Goal: Check status

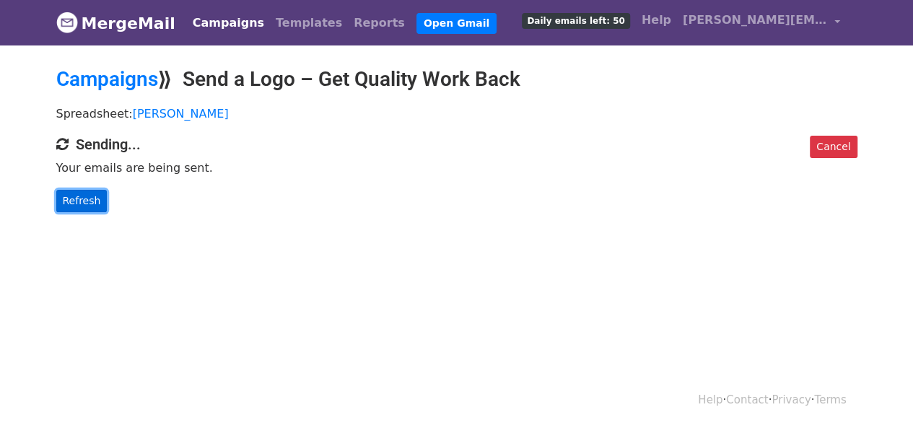
click at [83, 198] on link "Refresh" at bounding box center [81, 201] width 51 height 22
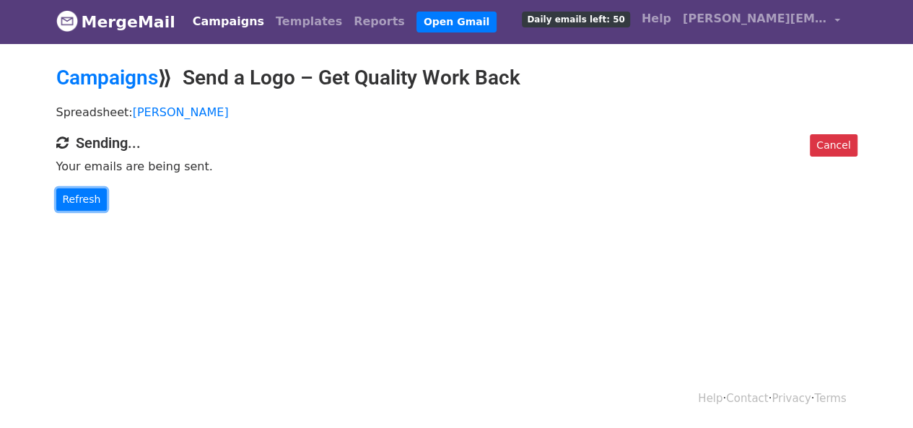
scroll to position [1, 0]
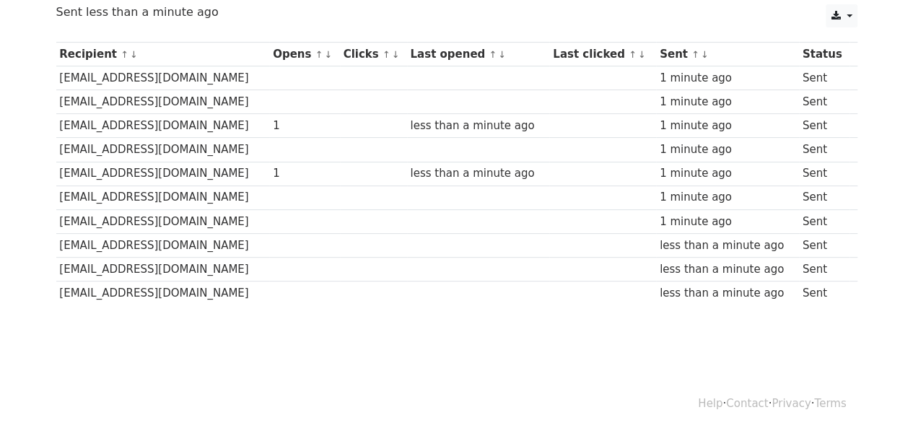
scroll to position [175, 0]
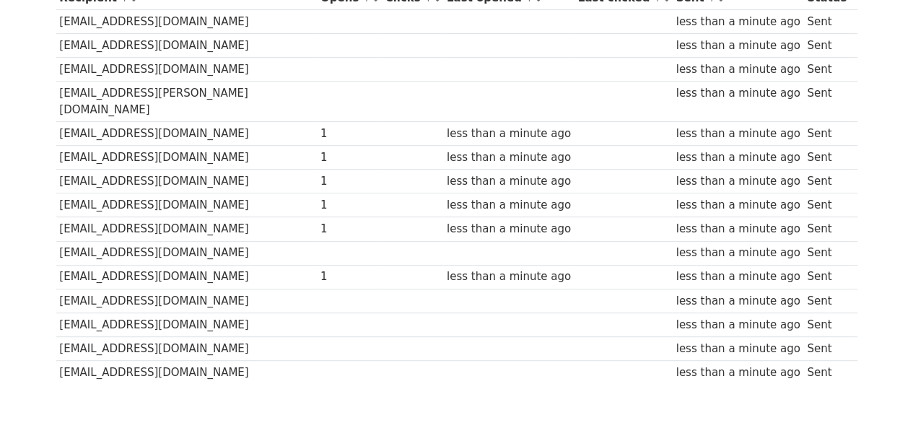
scroll to position [289, 0]
